Goal: Transaction & Acquisition: Purchase product/service

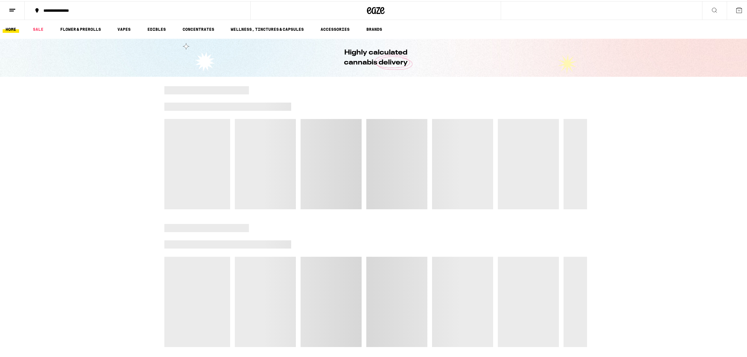
click at [11, 10] on line at bounding box center [11, 10] width 4 height 0
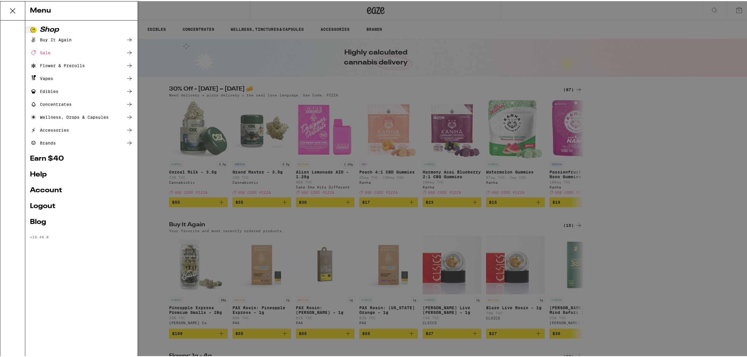
click at [611, 133] on div "Menu Shop Buy It Again Sale Flower & Prerolls Vapes Edibles Concentrates Wellne…" at bounding box center [375, 178] width 751 height 357
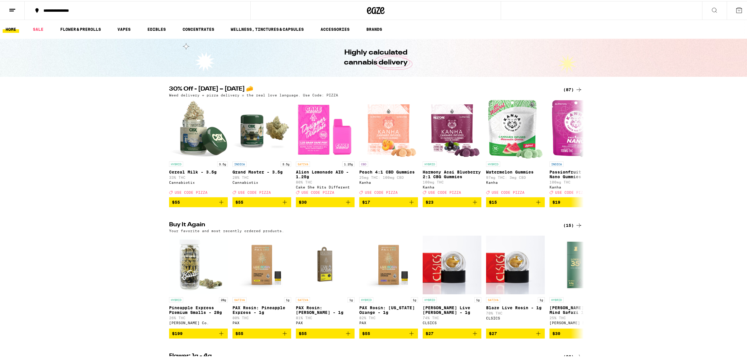
click at [11, 10] on line at bounding box center [11, 10] width 4 height 0
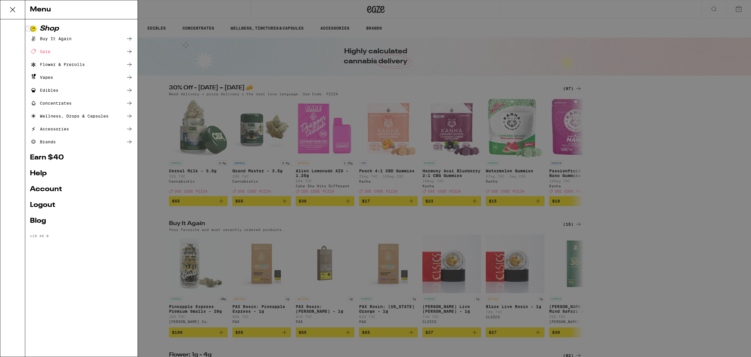
click at [611, 136] on div "Menu Shop Buy It Again Sale Flower & Prerolls Vapes Edibles Concentrates Wellne…" at bounding box center [375, 178] width 751 height 357
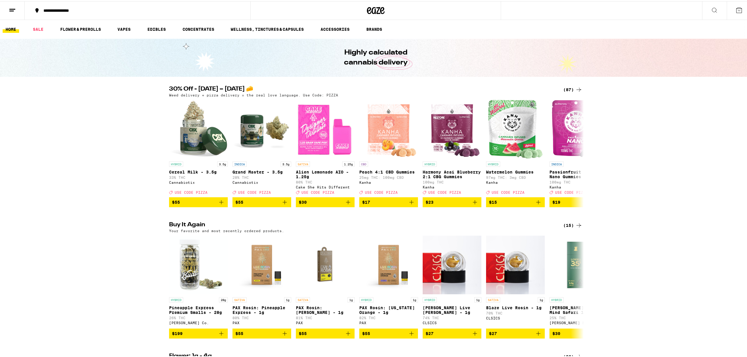
click at [568, 90] on div "(87)" at bounding box center [572, 88] width 19 height 7
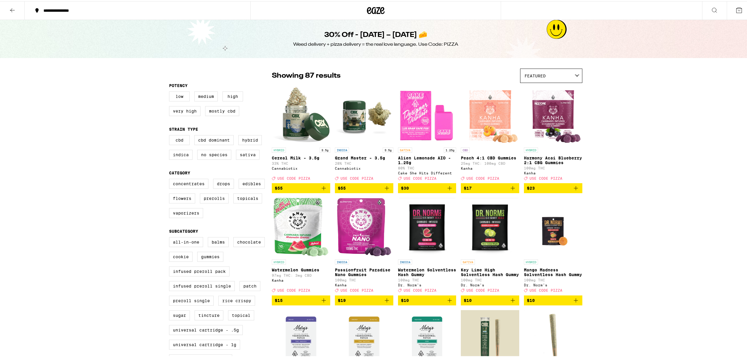
click at [570, 89] on img "Open page for Harmony Acai Blueberry 2:1 CBG Gummies from Kanha" at bounding box center [552, 114] width 57 height 59
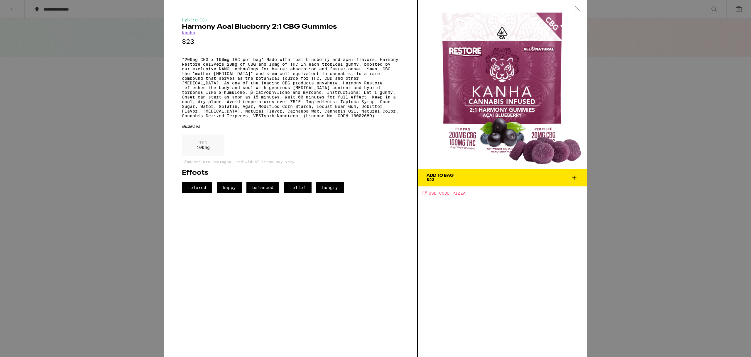
click at [631, 101] on div "Hybrid Harmony Acai Blueberry 2:1 CBG Gummies Kanha $23 Gummies THC 100 mg *Amo…" at bounding box center [375, 178] width 751 height 357
